Goal: Transaction & Acquisition: Purchase product/service

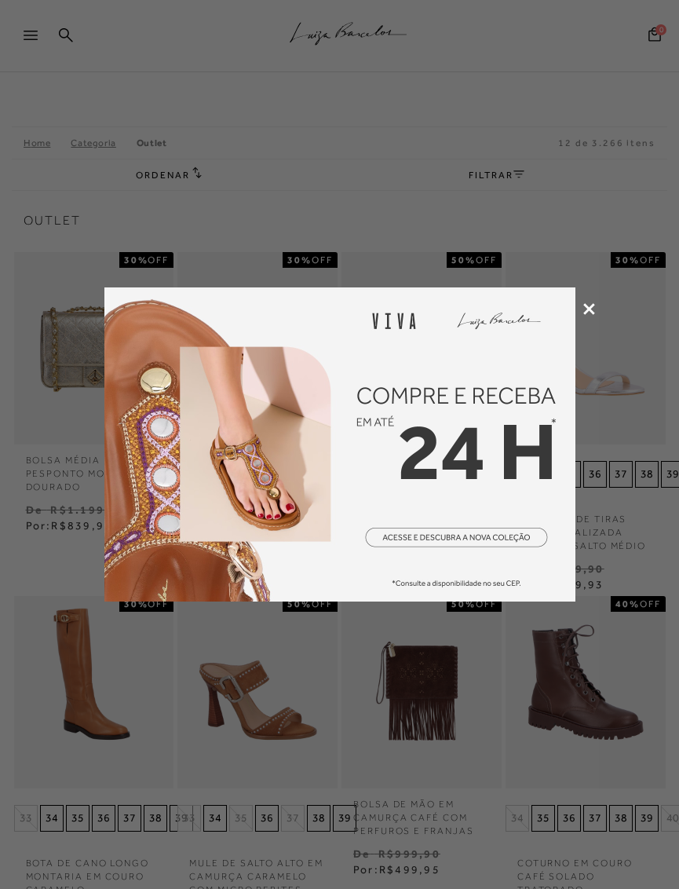
click at [590, 305] on icon at bounding box center [590, 309] width 12 height 12
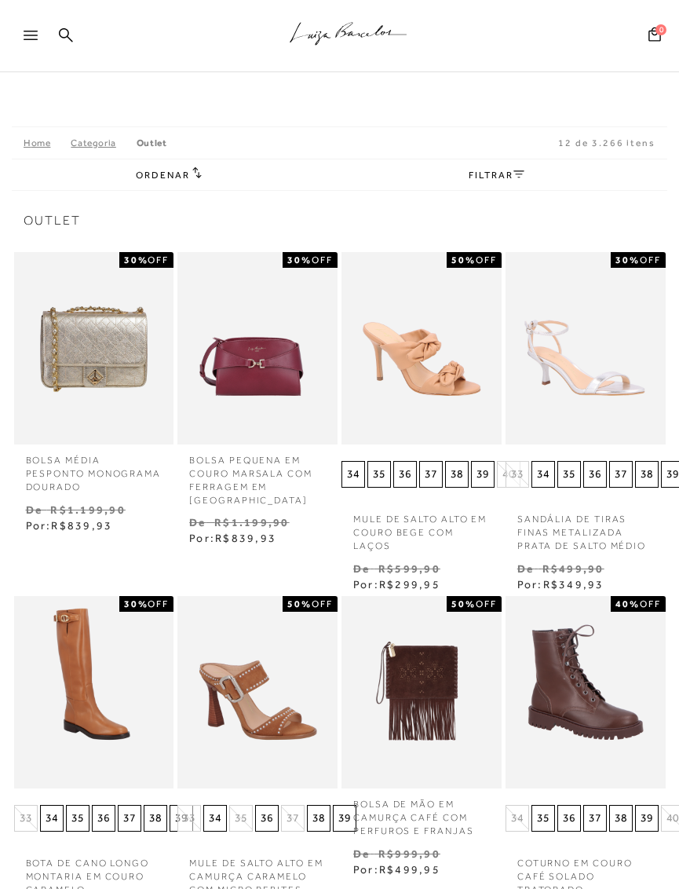
click at [172, 174] on span "Ordenar" at bounding box center [162, 175] width 53 height 11
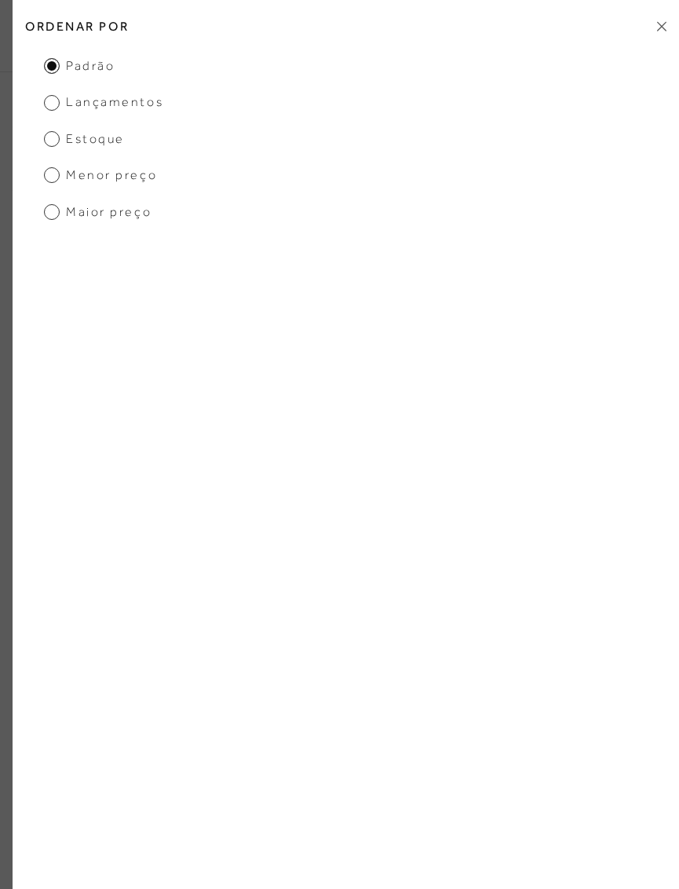
click at [53, 175] on span "Menor preço" at bounding box center [100, 174] width 113 height 17
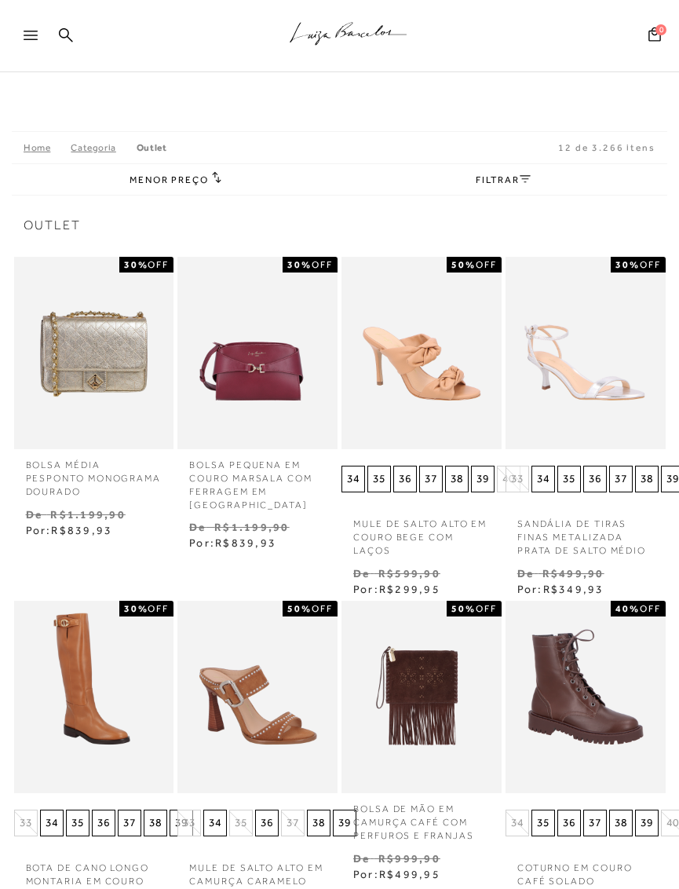
click at [516, 168] on div "Menor preço Ordenar por Padrão Lançamentos [GEOGRAPHIC_DATA]" at bounding box center [340, 178] width 656 height 31
click at [509, 180] on link "FILTRAR" at bounding box center [503, 179] width 55 height 11
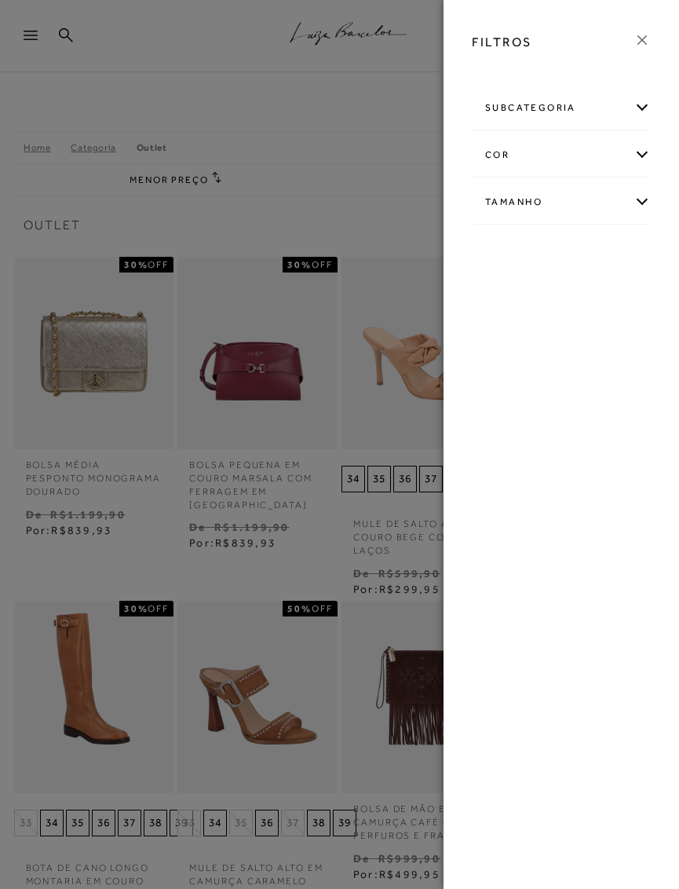
click at [645, 203] on div "Tamanho" at bounding box center [561, 202] width 177 height 42
click at [518, 456] on span "36" at bounding box center [513, 461] width 23 height 12
click at [514, 456] on input "36" at bounding box center [506, 464] width 16 height 16
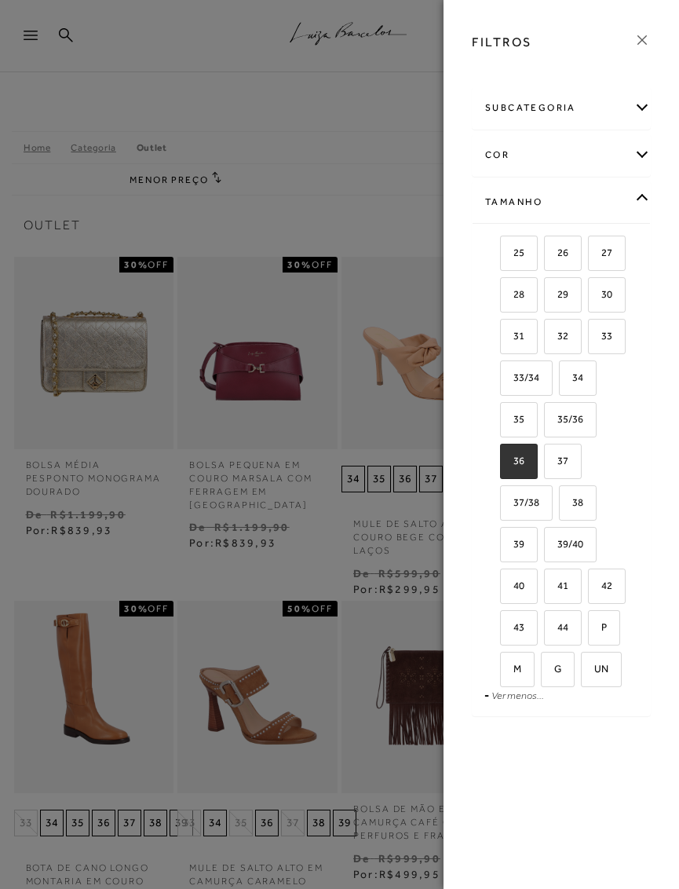
checkbox input "true"
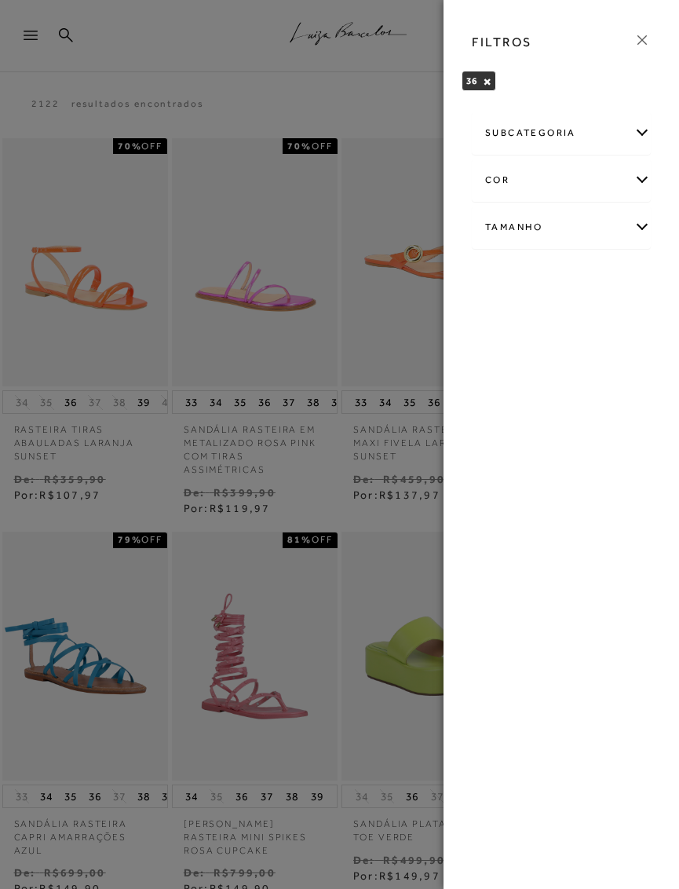
click at [651, 27] on div "FILTROS" at bounding box center [561, 42] width 204 height 41
click at [642, 35] on icon at bounding box center [642, 39] width 17 height 17
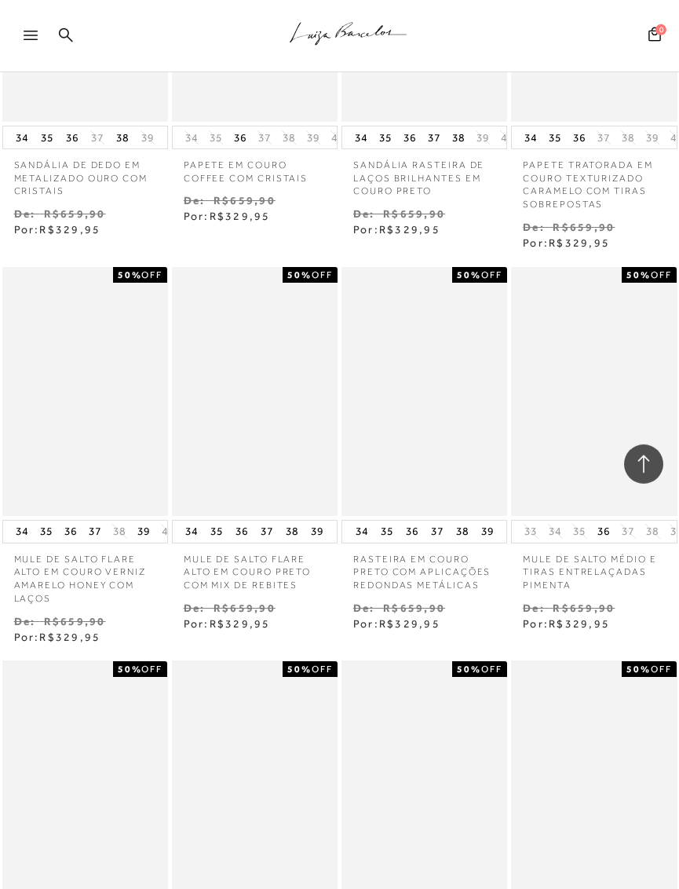
scroll to position [18625, 0]
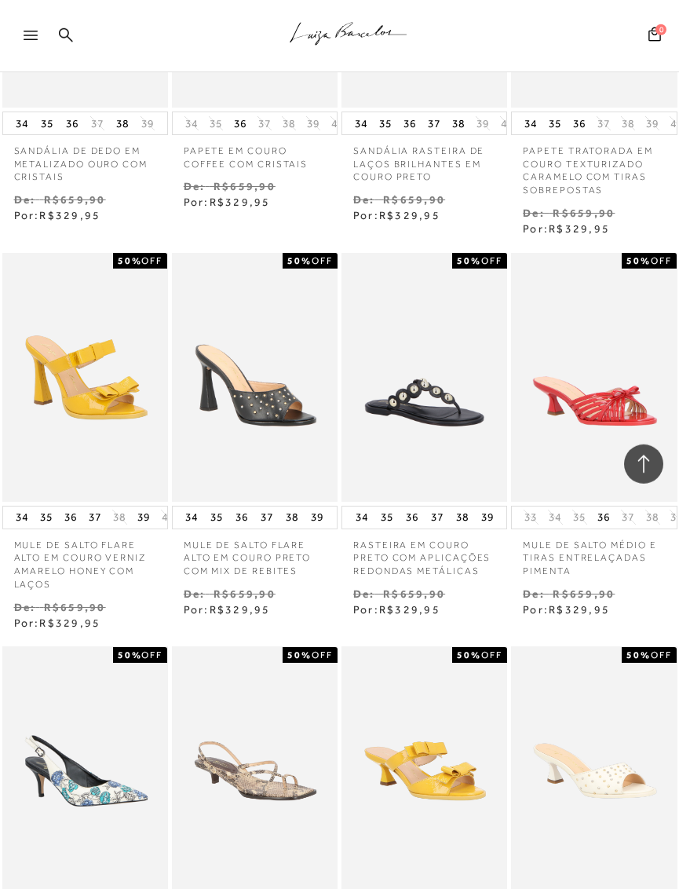
click at [276, 649] on img at bounding box center [255, 771] width 163 height 244
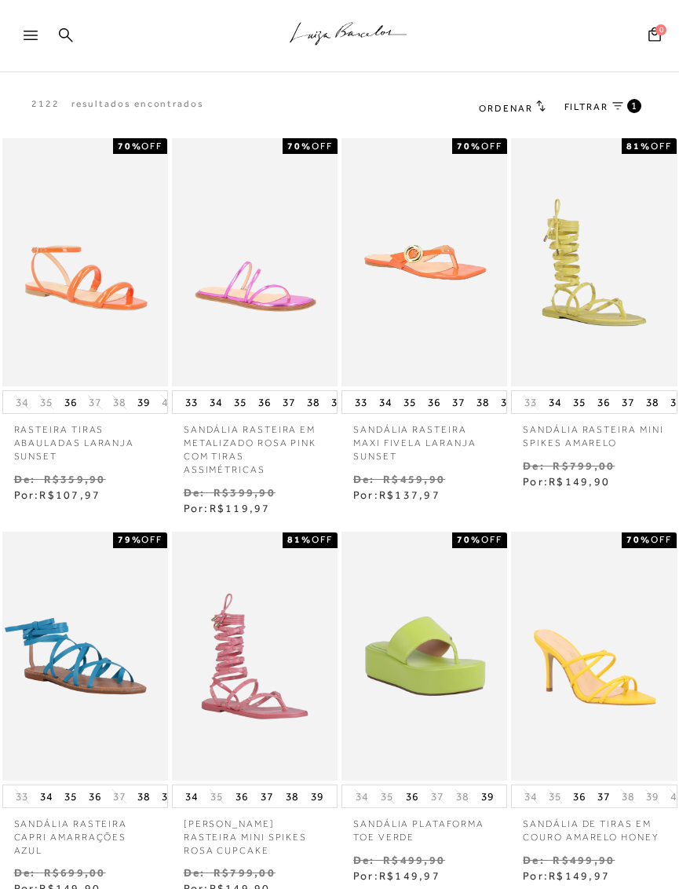
click at [34, 30] on div at bounding box center [38, 40] width 28 height 24
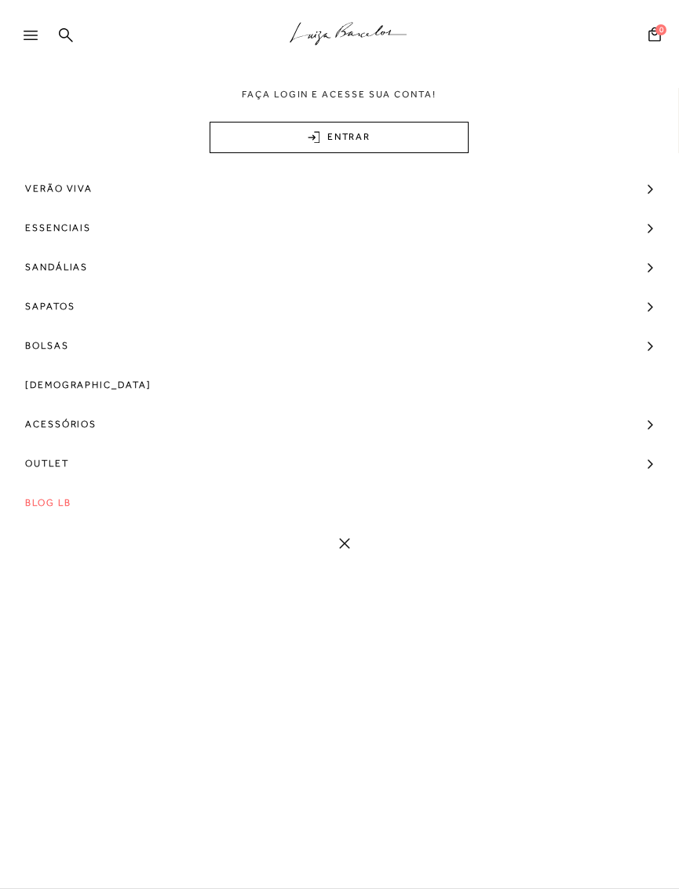
click at [64, 459] on span "Outlet" at bounding box center [47, 463] width 44 height 39
click at [61, 520] on span "Bolsas" at bounding box center [55, 523] width 44 height 11
click at [65, 585] on span "Média" at bounding box center [62, 584] width 35 height 11
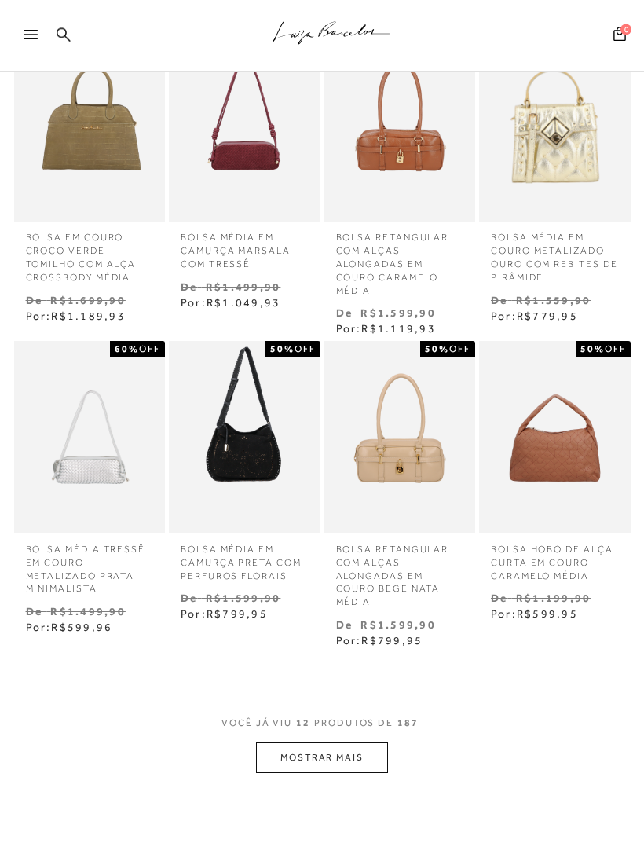
scroll to position [525, 0]
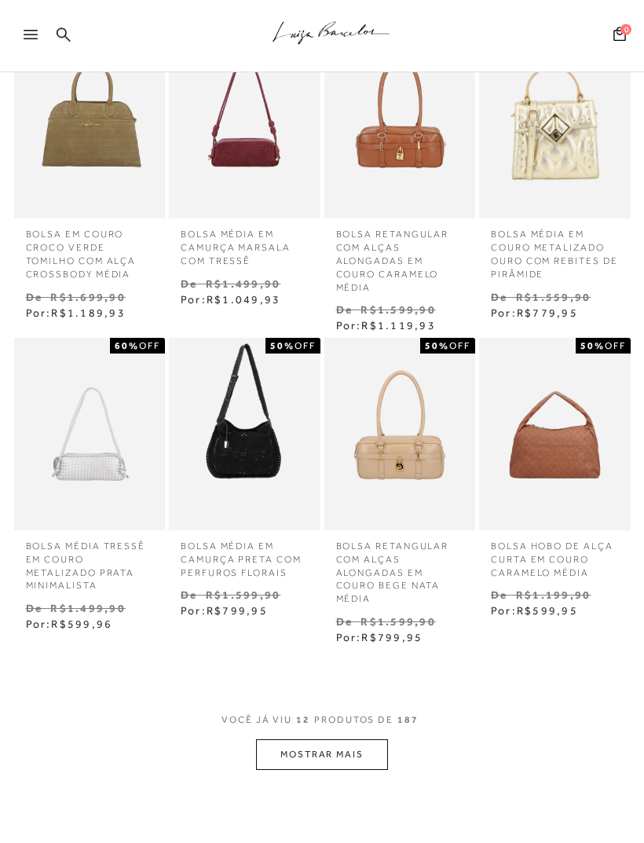
click at [357, 749] on button "MOSTRAR MAIS" at bounding box center [322, 755] width 132 height 31
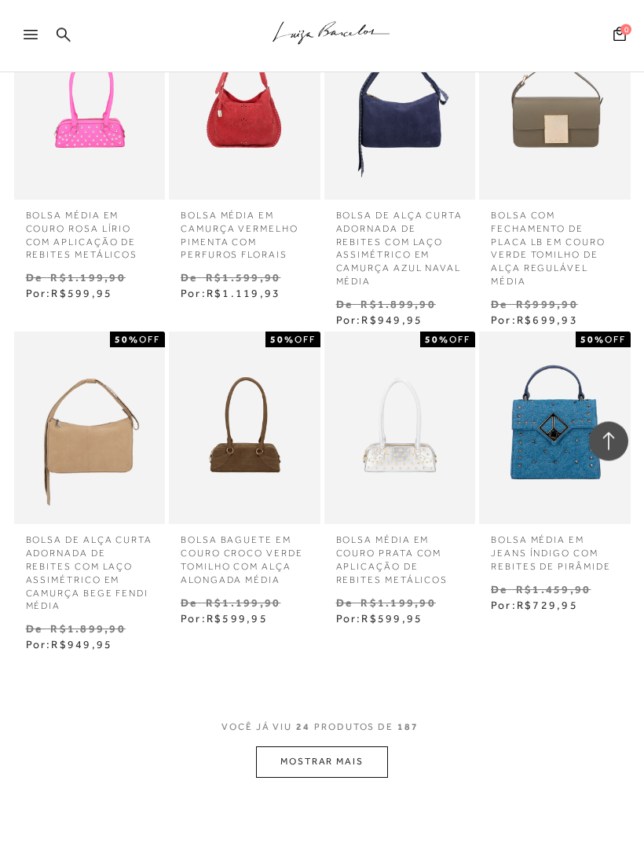
scroll to position [1493, 0]
click at [353, 746] on button "MOSTRAR MAIS" at bounding box center [322, 761] width 132 height 31
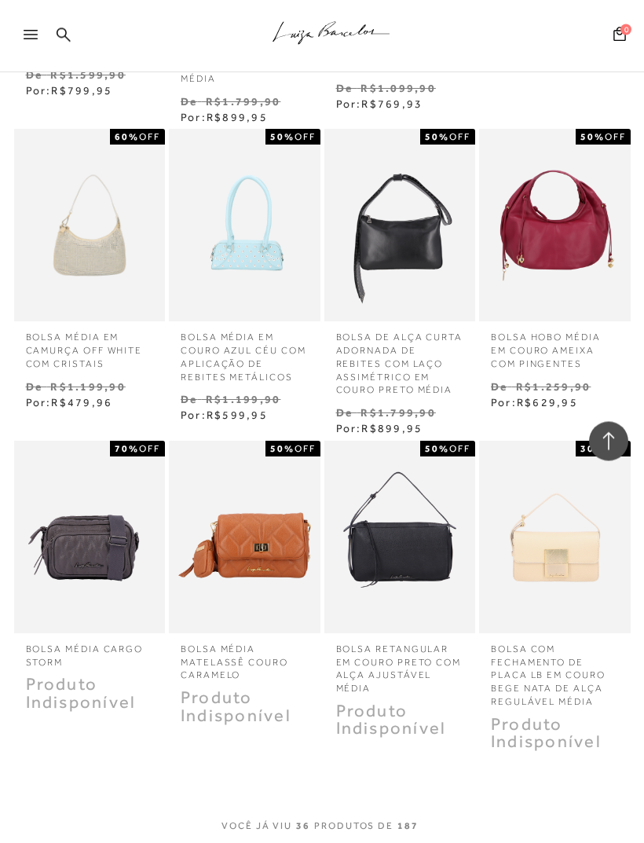
scroll to position [2346, 0]
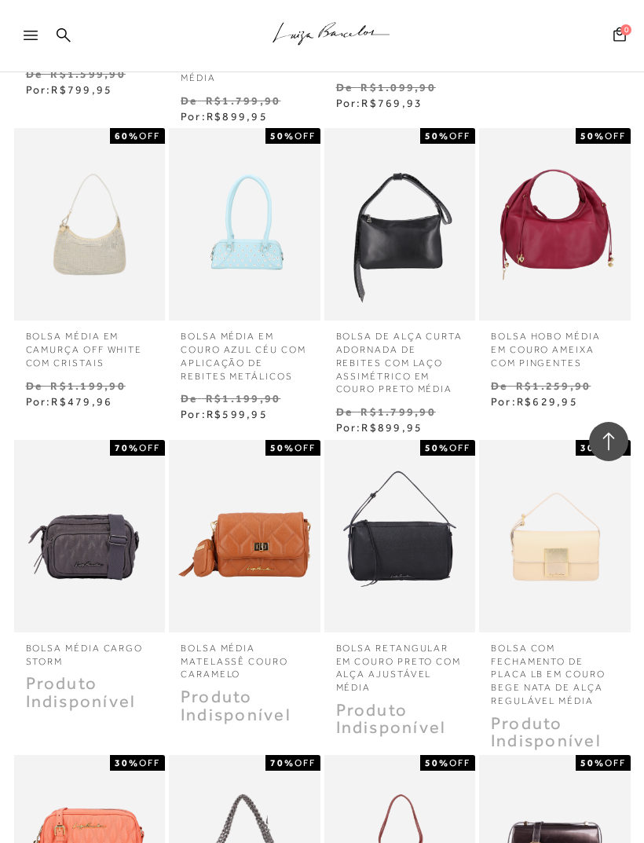
click at [625, 792] on img at bounding box center [555, 789] width 148 height 99
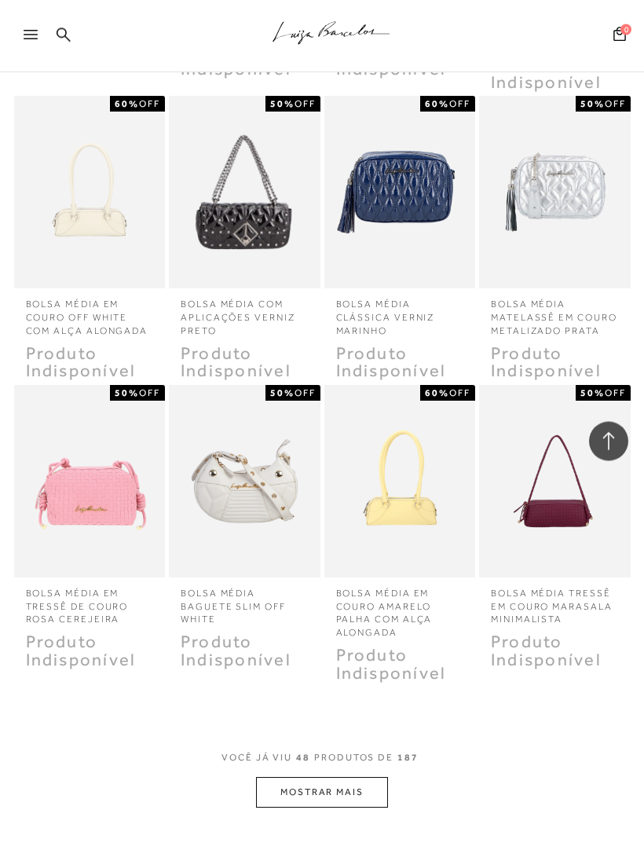
scroll to position [3306, 0]
click at [349, 777] on button "MOSTRAR MAIS" at bounding box center [322, 792] width 132 height 31
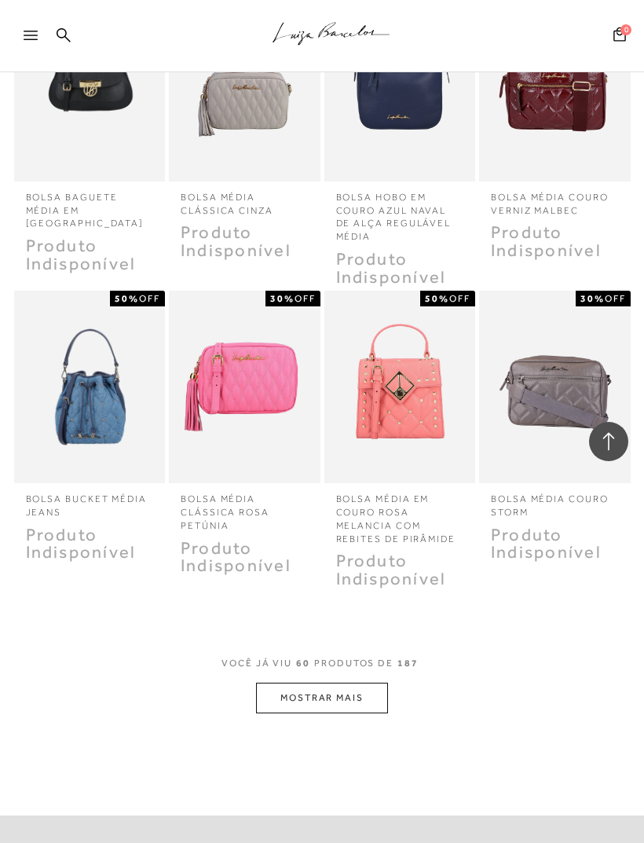
scroll to position [4343, 0]
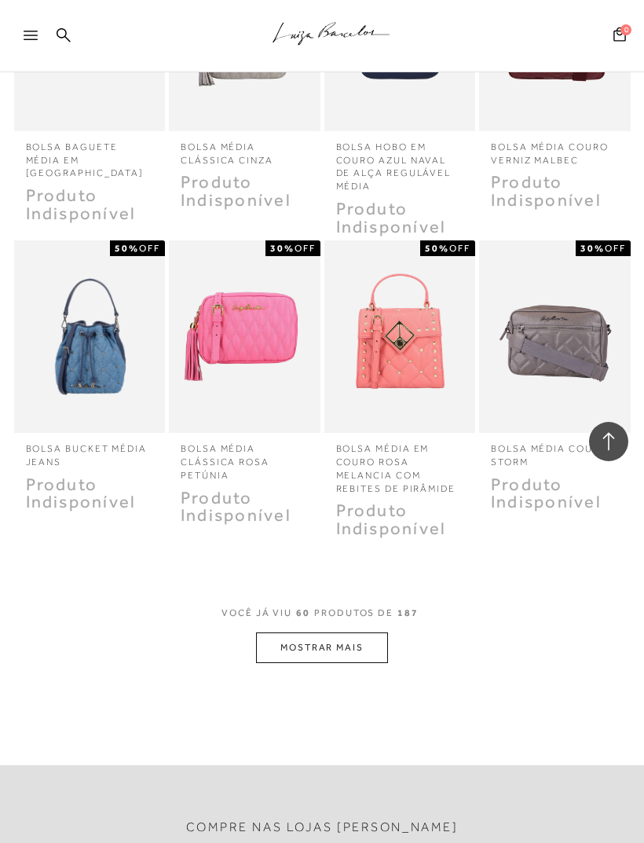
scroll to position [1, 0]
